Goal: Check status: Check status

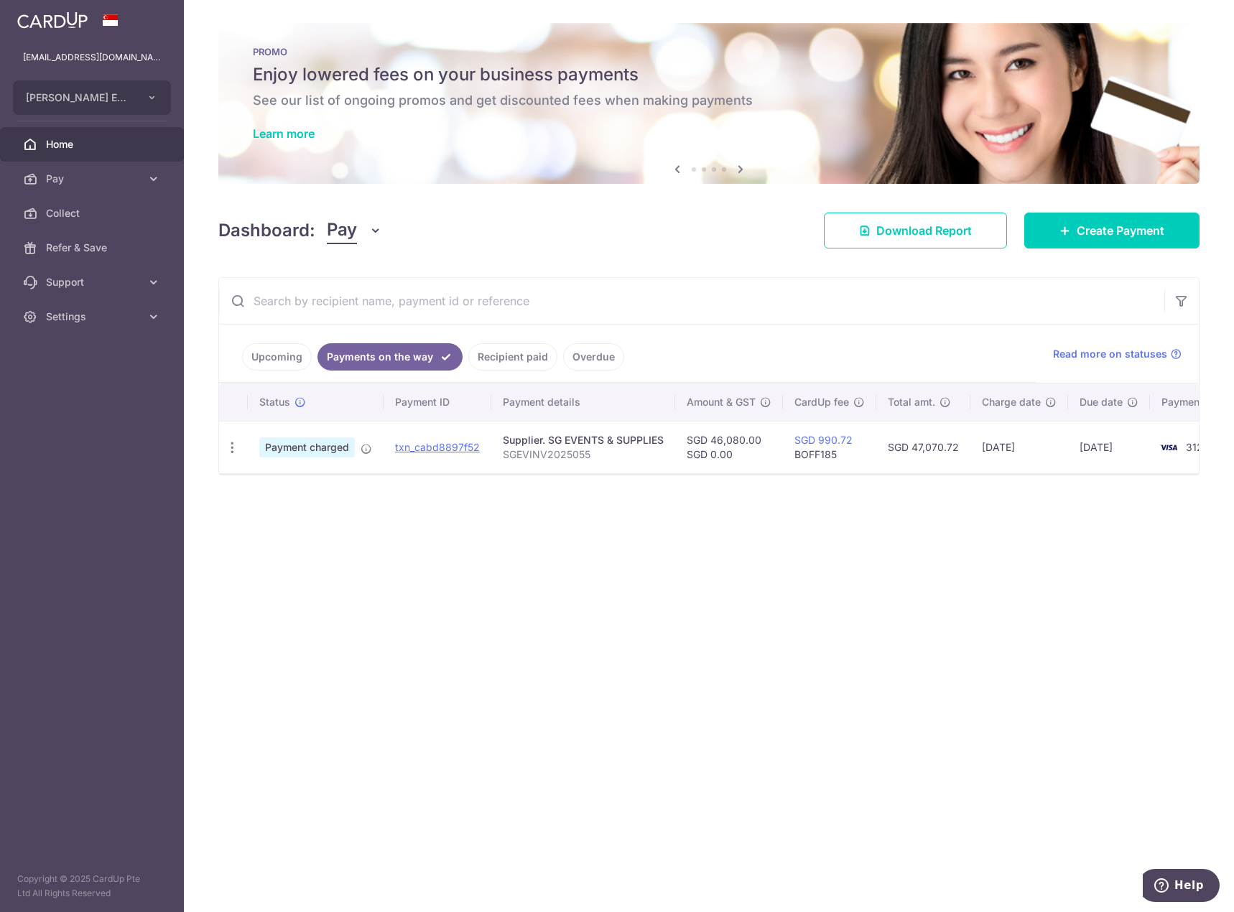
scroll to position [0, 55]
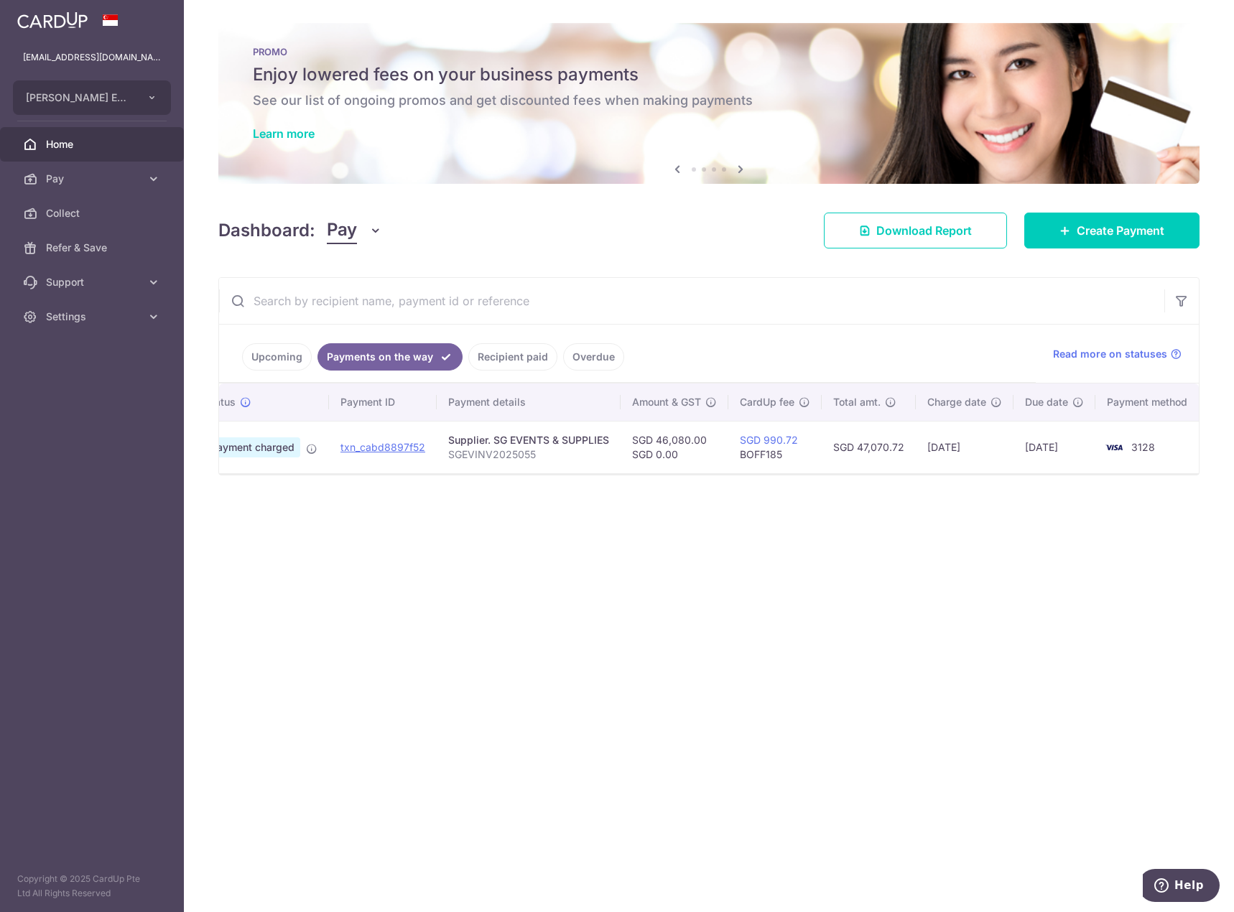
click at [494, 364] on link "Recipient paid" at bounding box center [512, 356] width 89 height 27
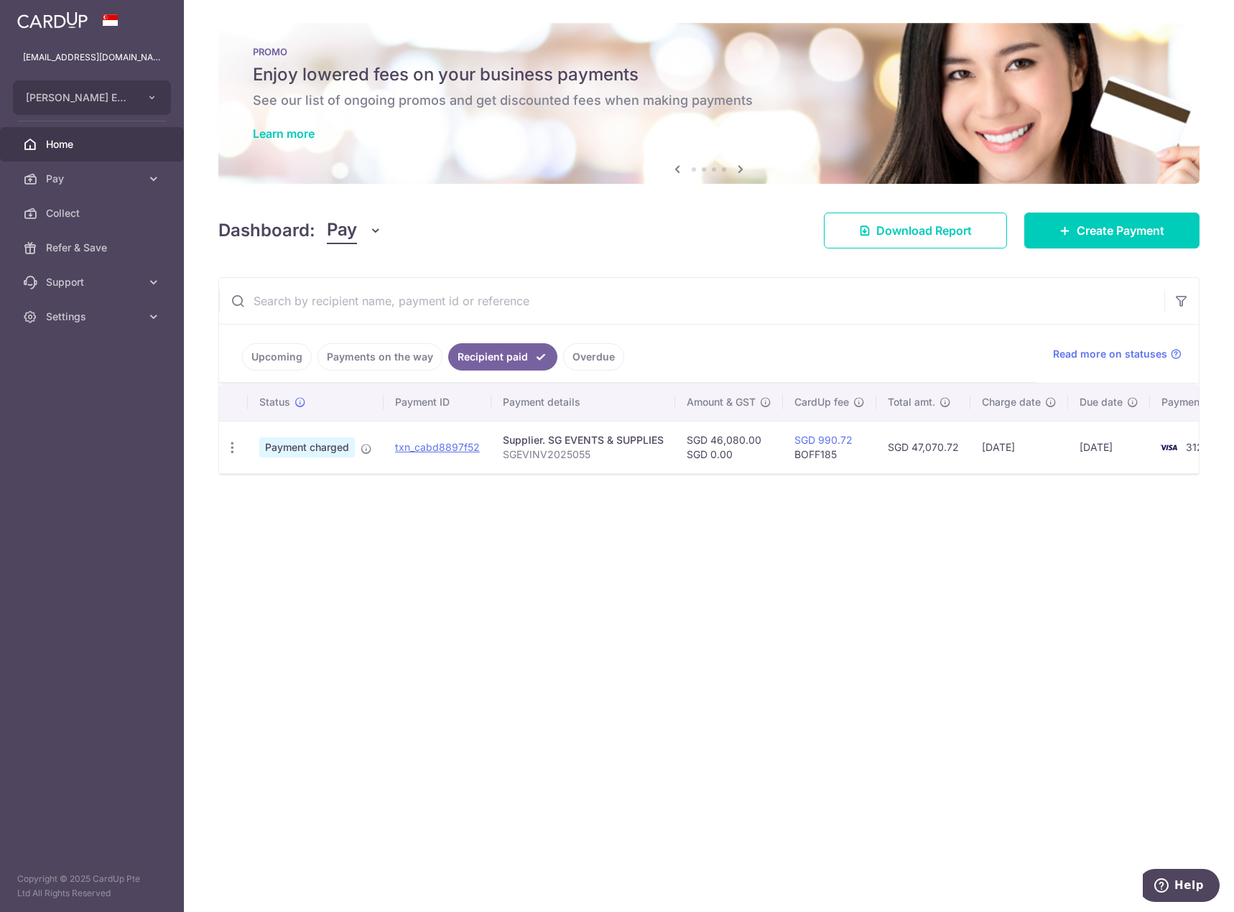
click at [600, 364] on link "Overdue" at bounding box center [593, 356] width 61 height 27
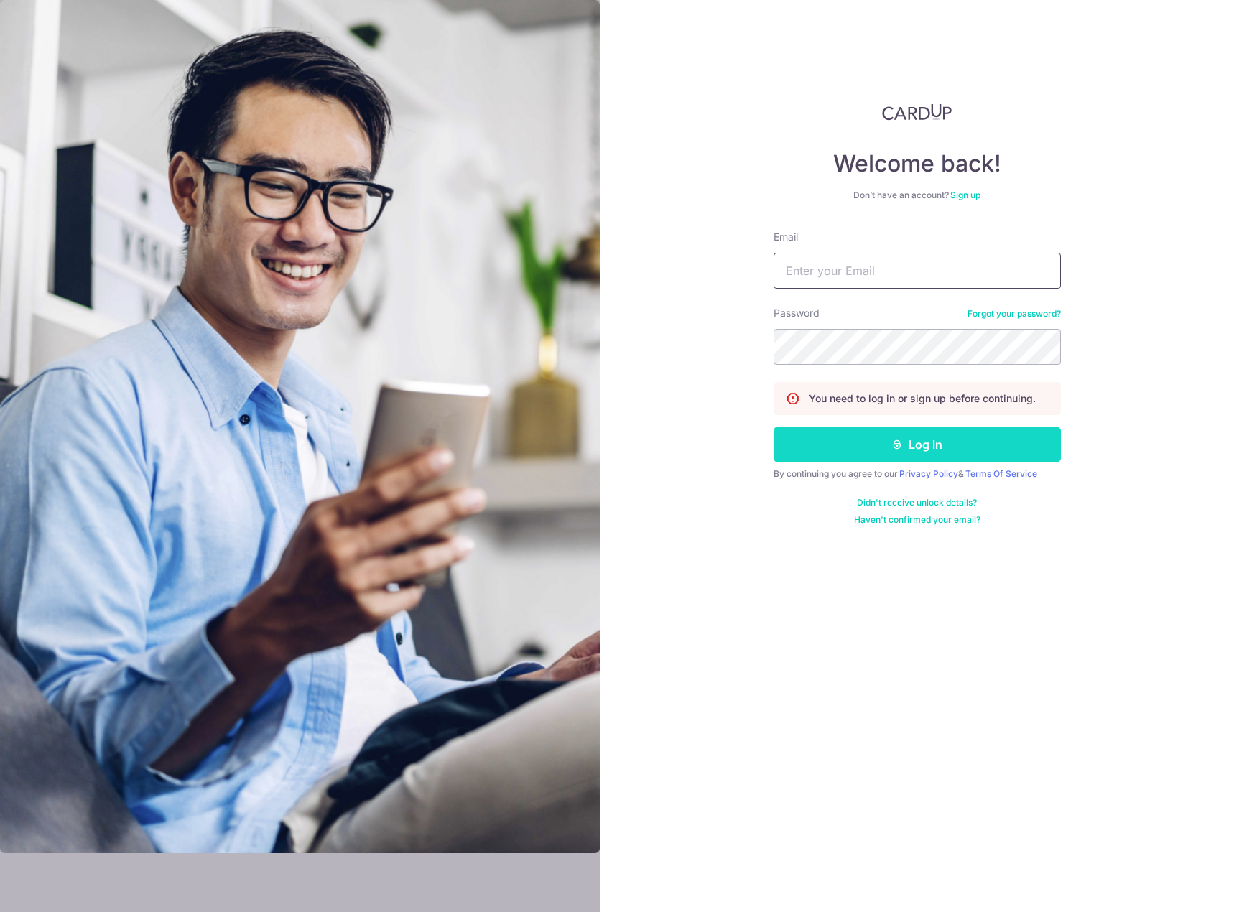
type input "[EMAIL_ADDRESS][DOMAIN_NAME]"
click at [925, 437] on button "Log in" at bounding box center [916, 445] width 287 height 36
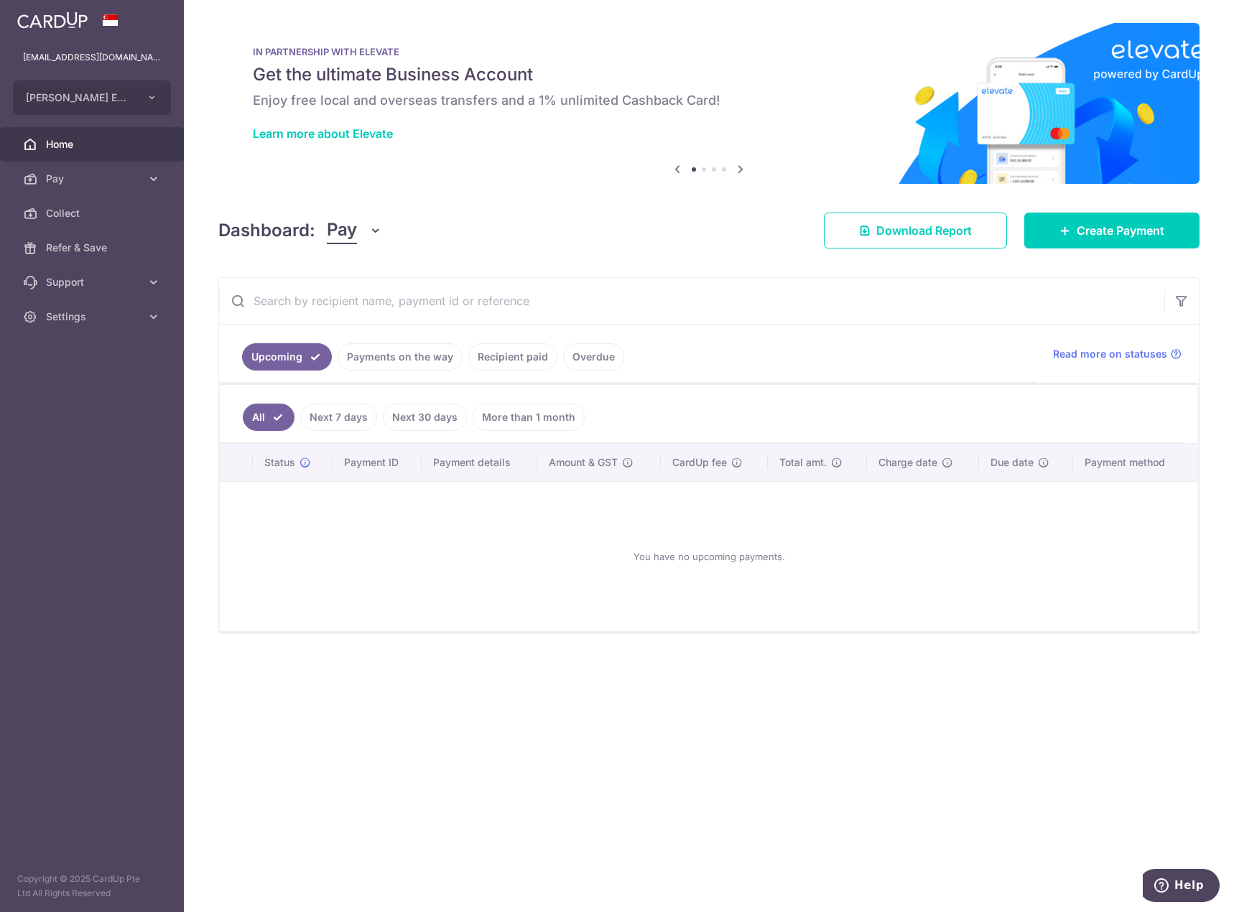
click at [419, 357] on link "Payments on the way" at bounding box center [400, 356] width 125 height 27
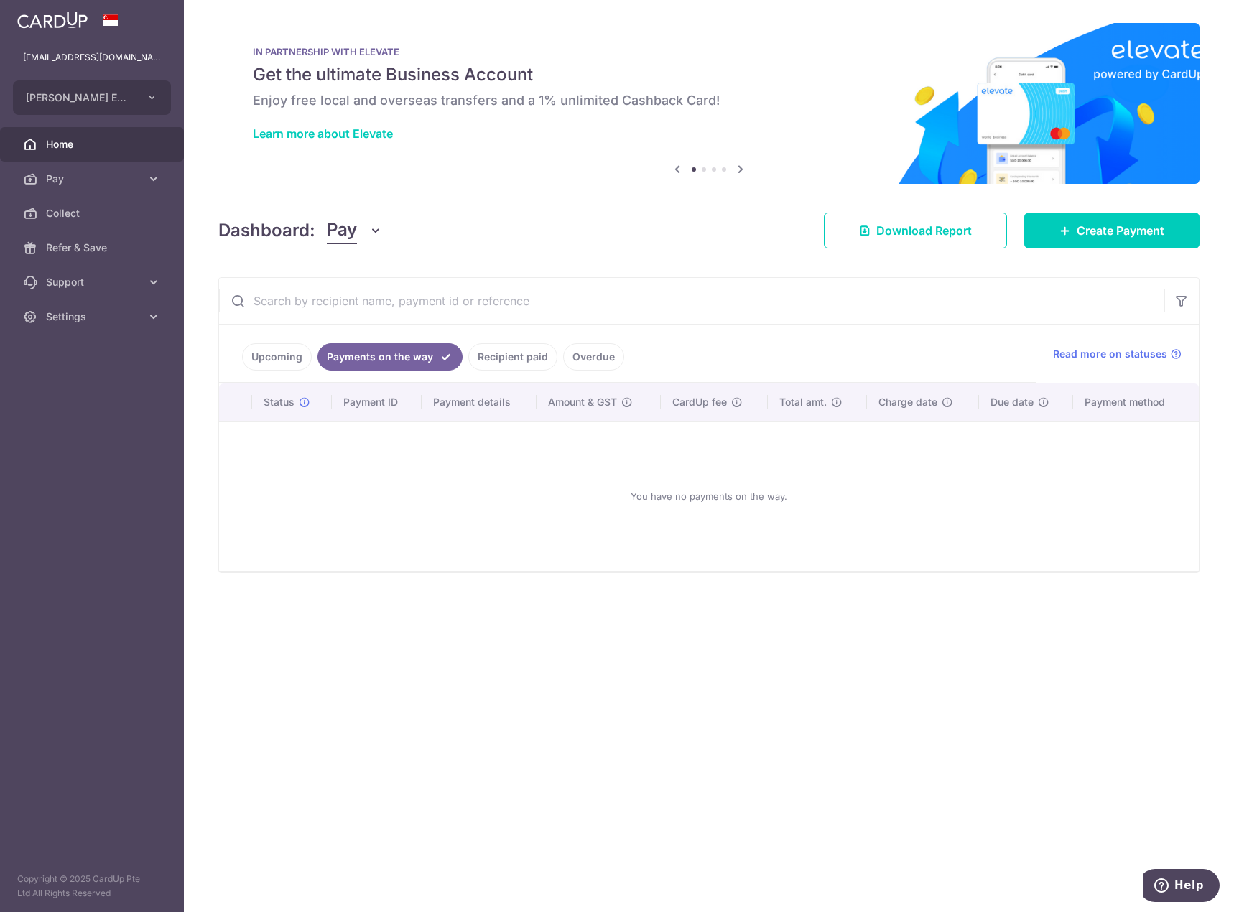
click at [508, 353] on link "Recipient paid" at bounding box center [512, 356] width 89 height 27
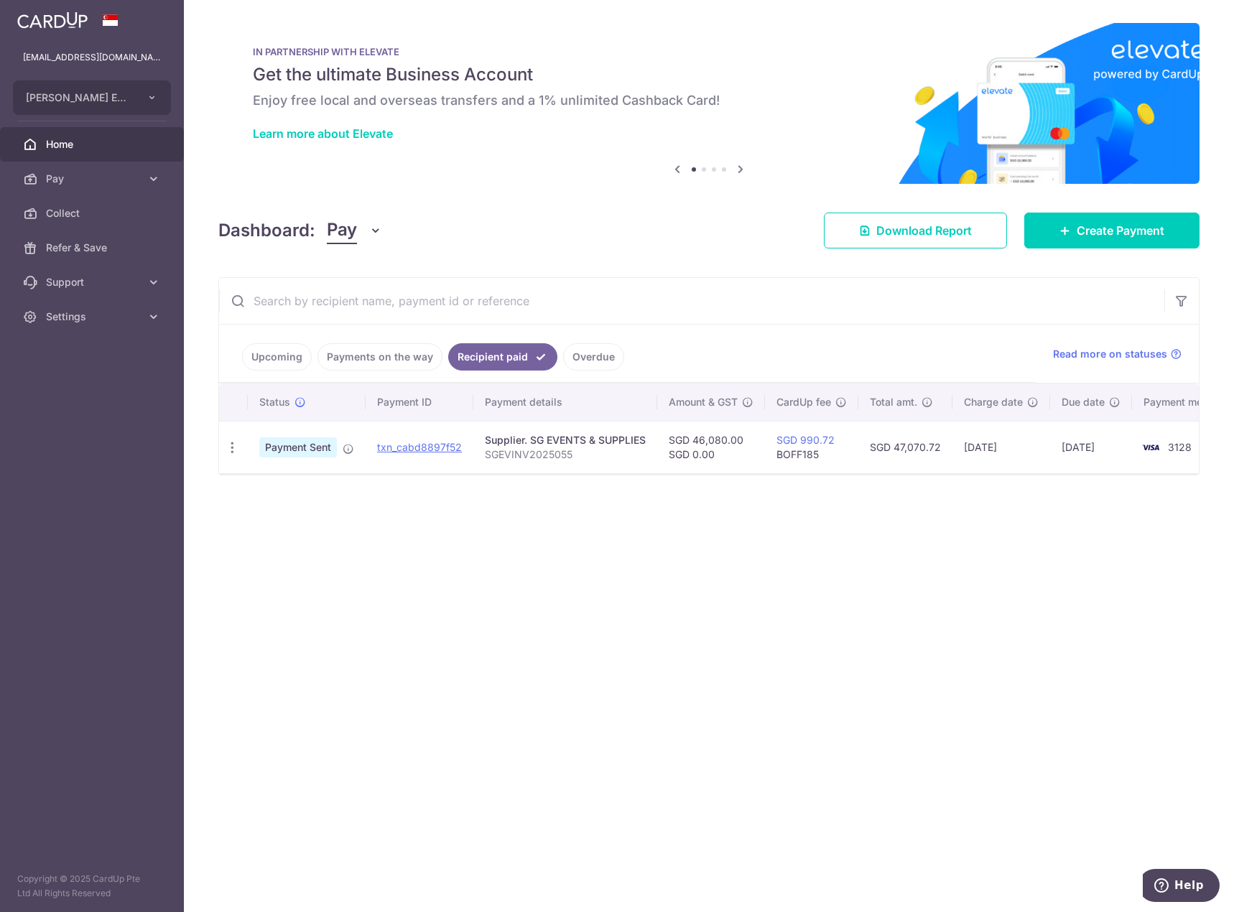
click at [585, 355] on link "Overdue" at bounding box center [593, 356] width 61 height 27
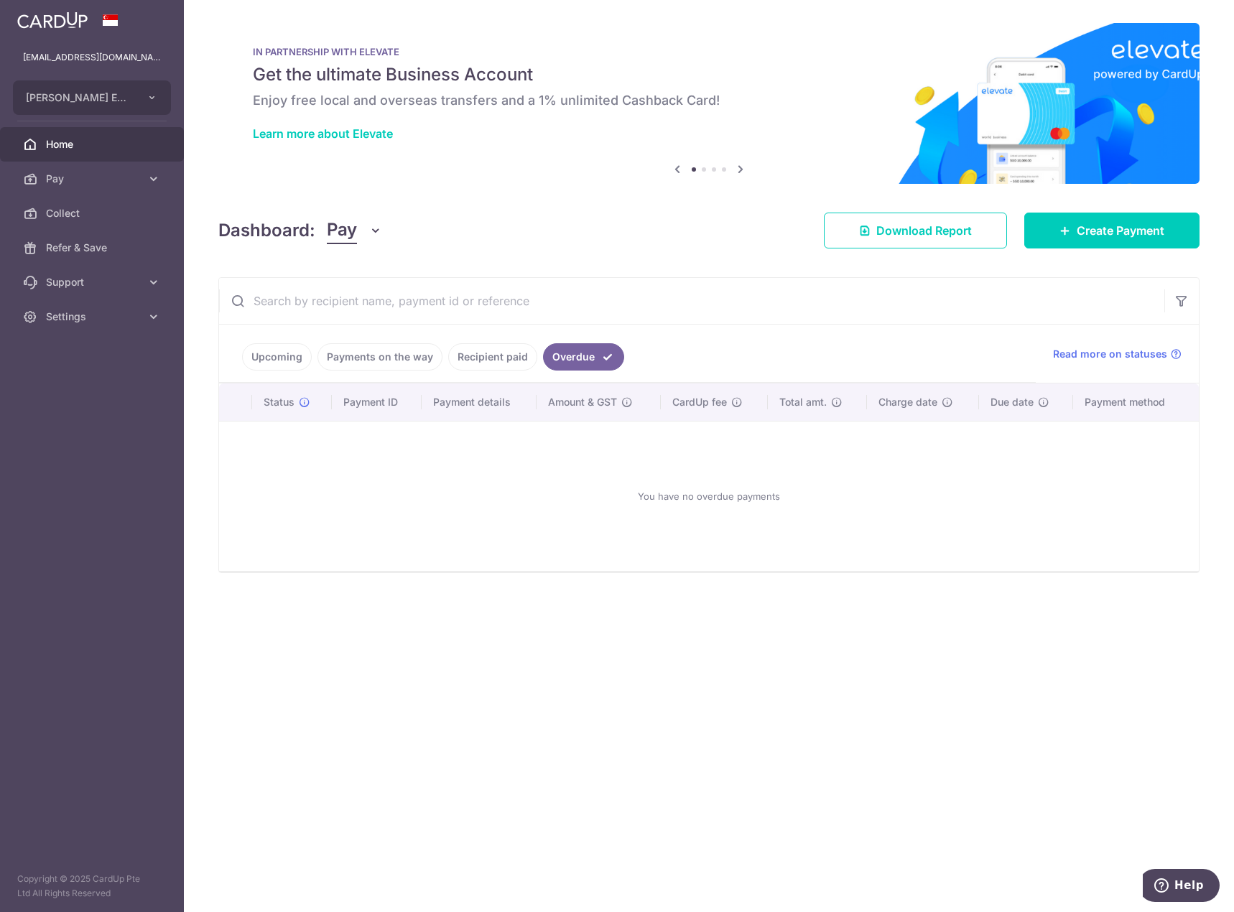
click at [507, 360] on link "Recipient paid" at bounding box center [492, 356] width 89 height 27
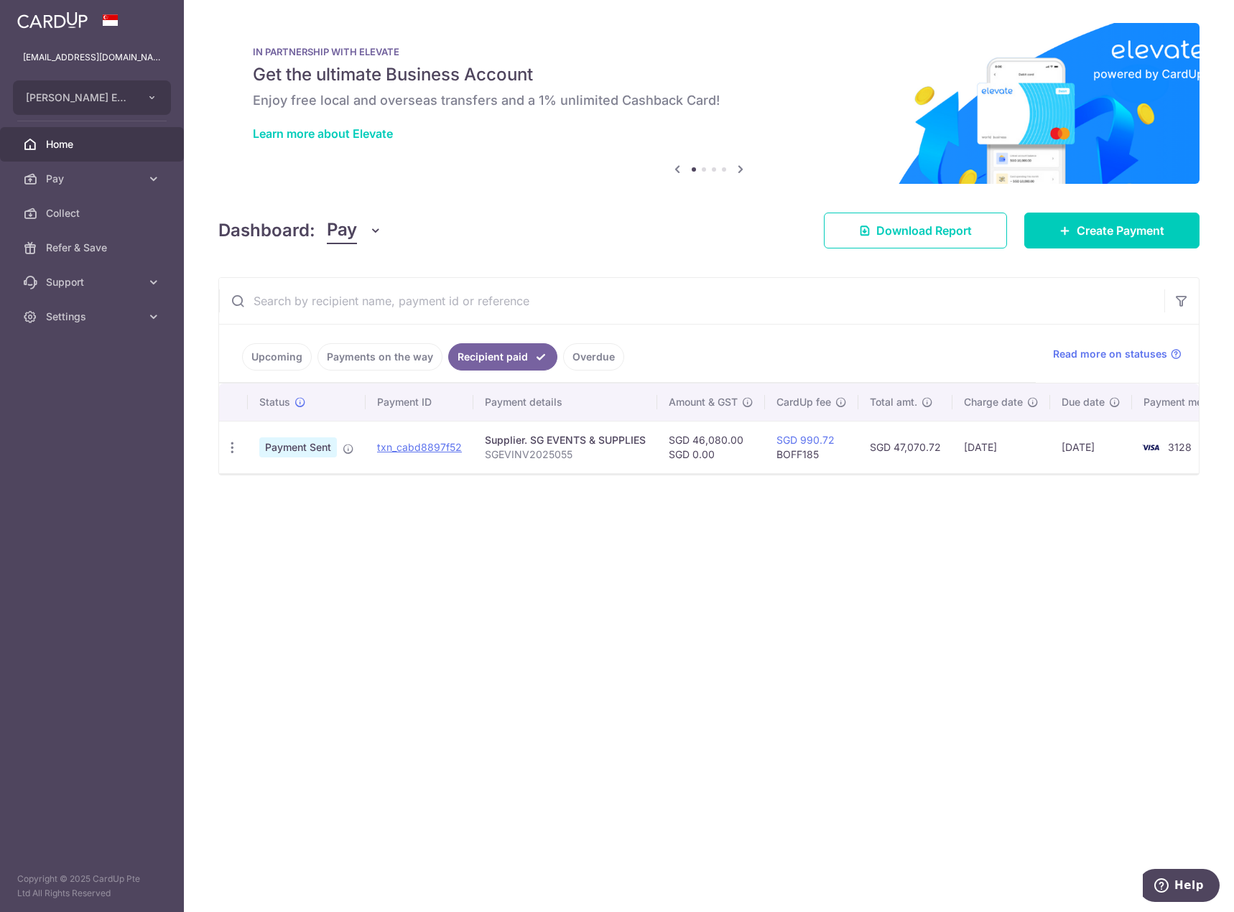
click at [911, 613] on div "× Pause Schedule Pause all future payments in this series Pause just this one p…" at bounding box center [709, 456] width 1050 height 912
